Goal: Transaction & Acquisition: Purchase product/service

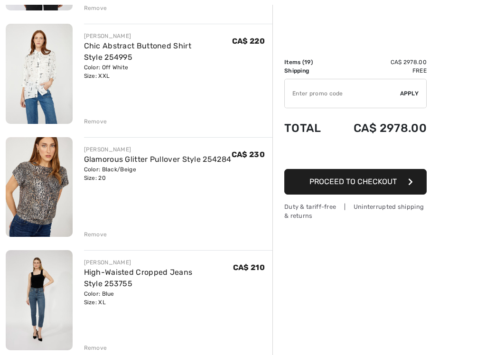
scroll to position [1915, 0]
click at [21, 199] on img at bounding box center [39, 187] width 67 height 100
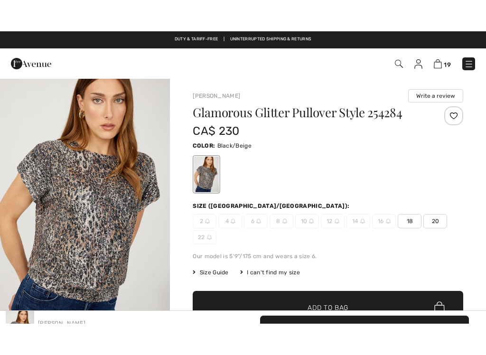
scroll to position [474, 0]
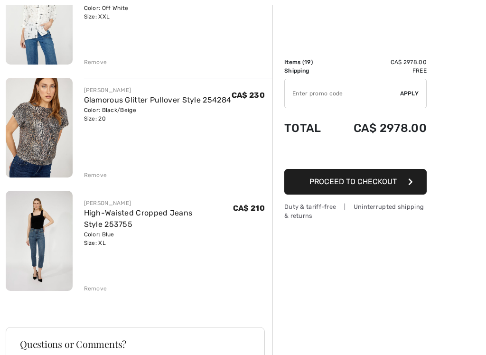
scroll to position [1976, 0]
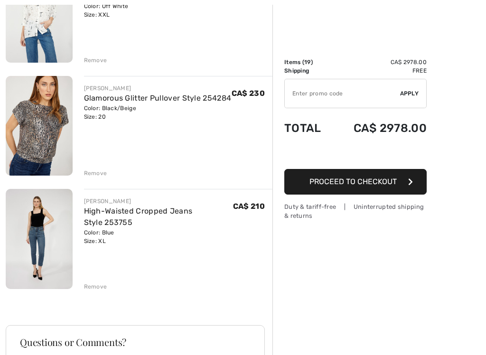
click at [30, 244] on img at bounding box center [39, 239] width 67 height 100
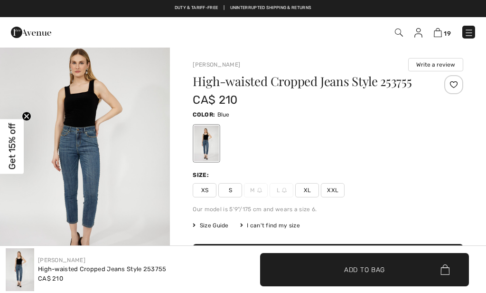
scroll to position [-2, 0]
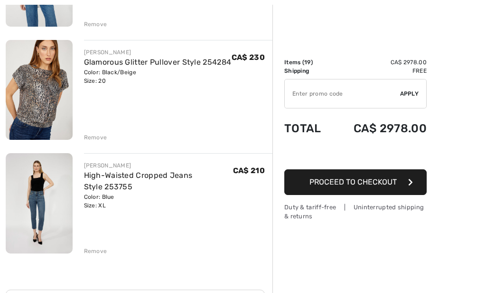
scroll to position [2012, 0]
click at [84, 247] on div "Remove" at bounding box center [95, 251] width 23 height 9
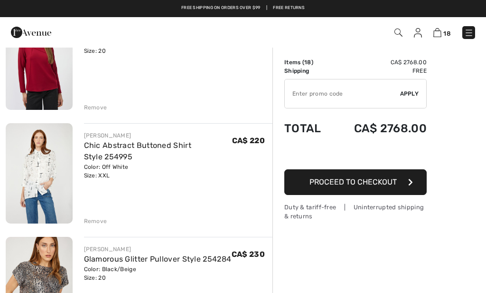
scroll to position [1814, 0]
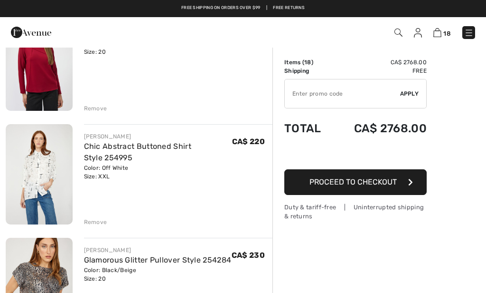
click at [25, 180] on img at bounding box center [39, 174] width 67 height 100
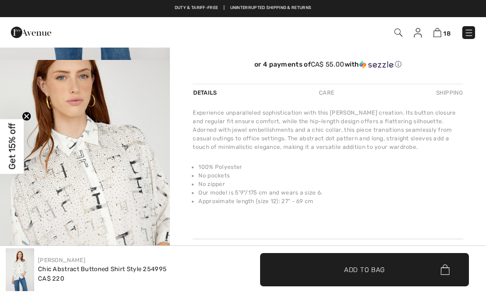
scroll to position [237, 0]
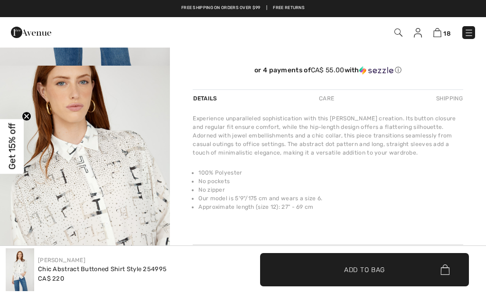
click at [47, 199] on img "2 / 4" at bounding box center [85, 194] width 170 height 256
click at [106, 144] on img "2 / 4" at bounding box center [85, 194] width 170 height 256
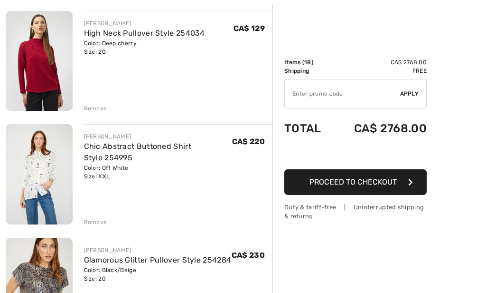
click at [49, 79] on img at bounding box center [39, 61] width 67 height 100
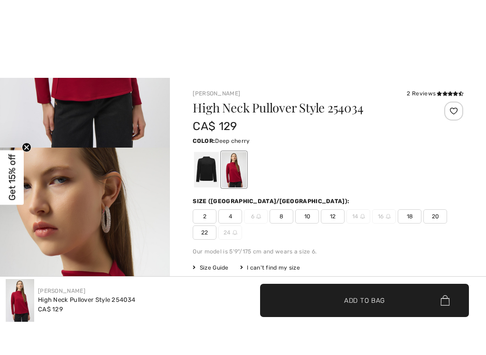
scroll to position [174, 0]
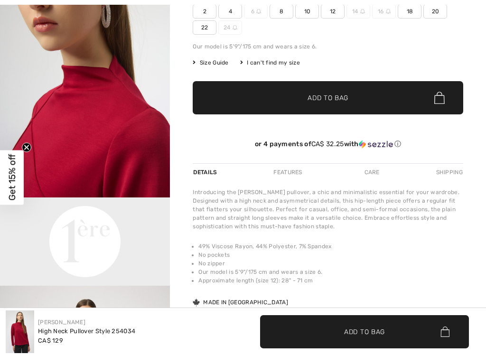
click at [373, 179] on div "Care" at bounding box center [372, 172] width 31 height 17
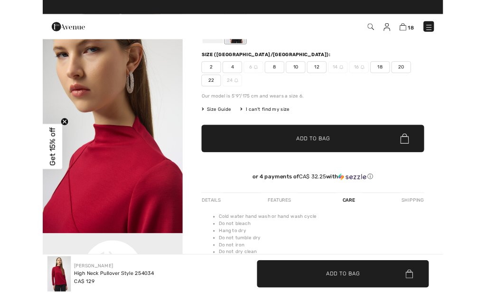
scroll to position [0, 0]
